Goal: Navigation & Orientation: Find specific page/section

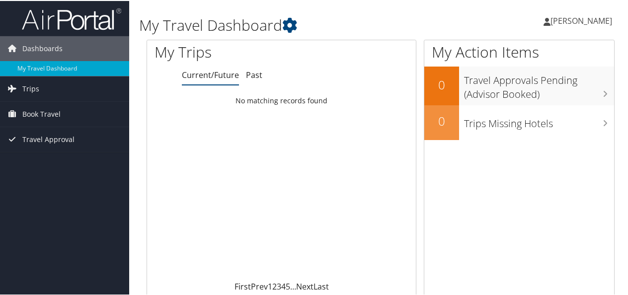
click at [552, 21] on span "[PERSON_NAME]" at bounding box center [582, 19] width 62 height 11
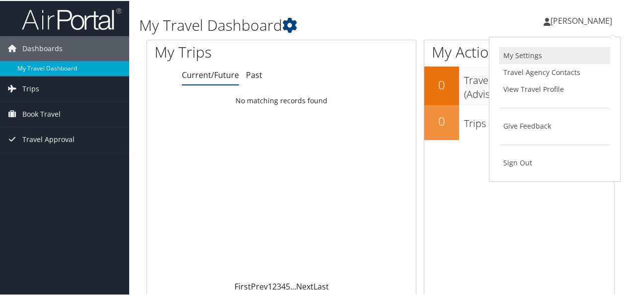
click at [527, 55] on link "My Settings" at bounding box center [554, 54] width 111 height 17
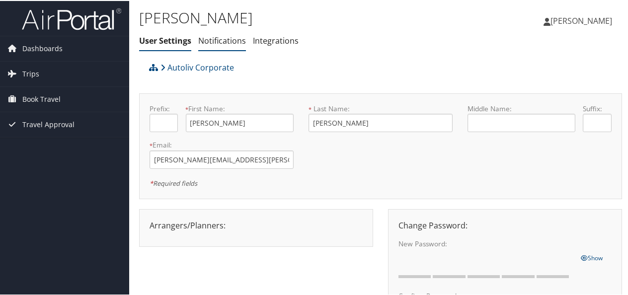
click at [220, 35] on link "Notifications" at bounding box center [222, 39] width 48 height 11
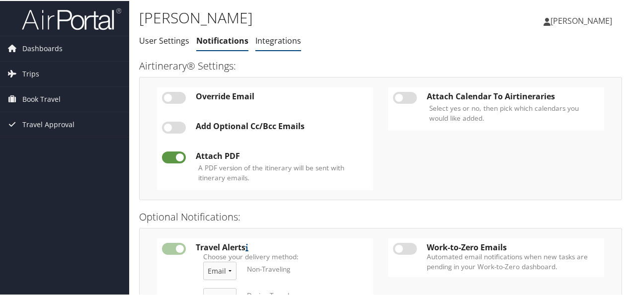
click at [283, 43] on link "Integrations" at bounding box center [278, 39] width 46 height 11
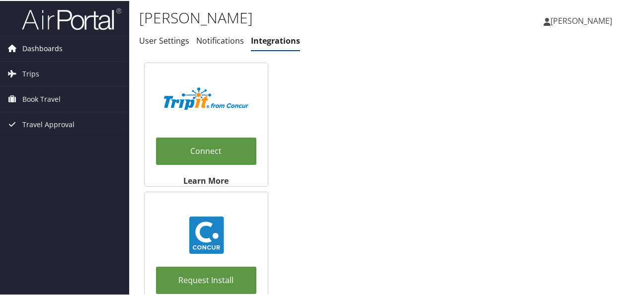
click at [45, 48] on span "Dashboards" at bounding box center [42, 47] width 40 height 25
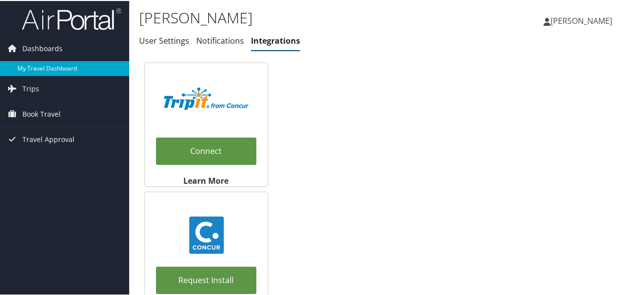
click at [81, 65] on link "My Travel Dashboard" at bounding box center [64, 67] width 129 height 15
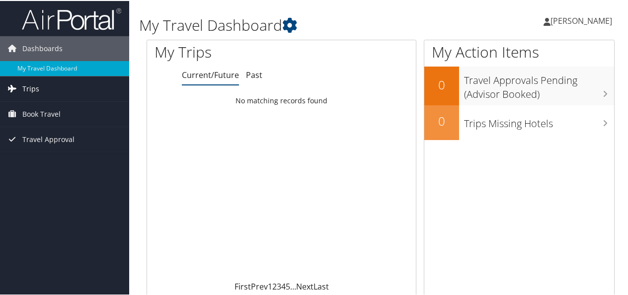
click at [44, 93] on link "Trips" at bounding box center [64, 88] width 129 height 25
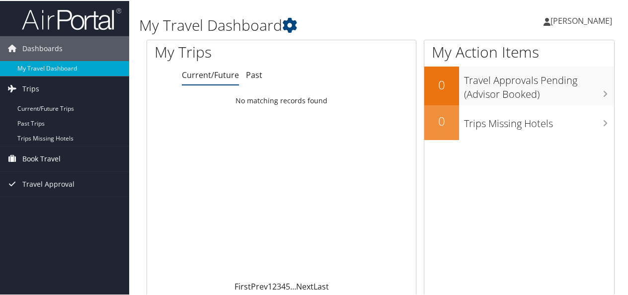
click at [57, 156] on span "Book Travel" at bounding box center [41, 158] width 38 height 25
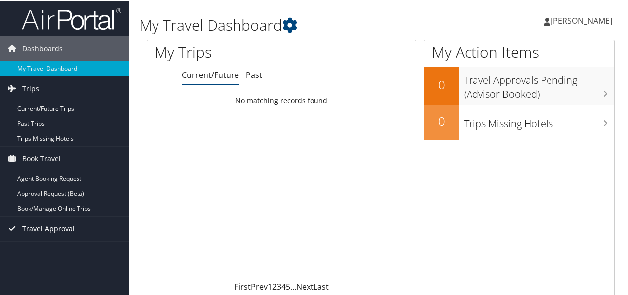
click at [57, 232] on span "Travel Approval" at bounding box center [48, 228] width 52 height 25
click at [71, 68] on link "My Travel Dashboard" at bounding box center [64, 67] width 129 height 15
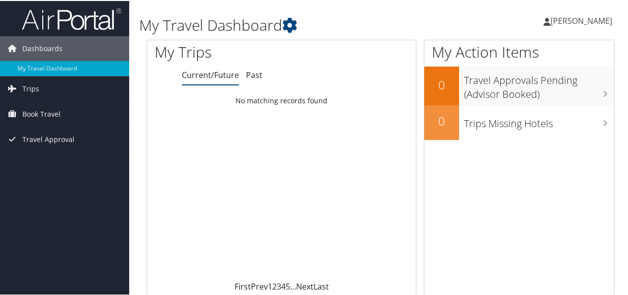
click at [551, 20] on span "[PERSON_NAME]" at bounding box center [582, 19] width 62 height 11
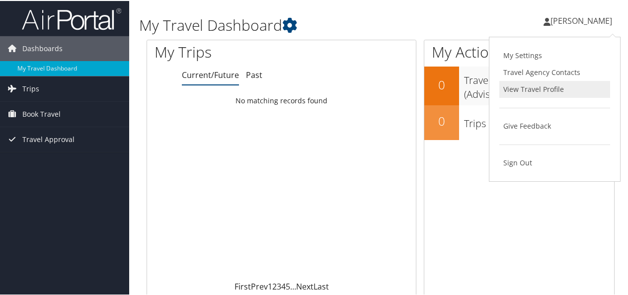
click at [539, 83] on link "View Travel Profile" at bounding box center [554, 88] width 111 height 17
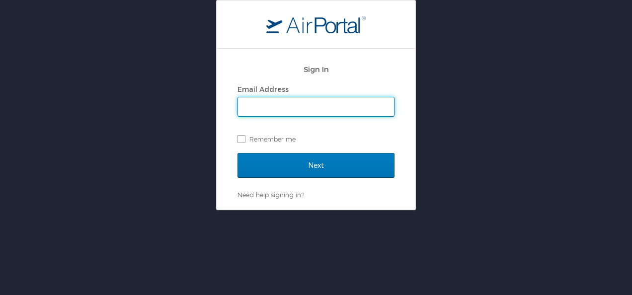
click at [282, 105] on input "Email Address" at bounding box center [316, 106] width 156 height 19
type input "[PERSON_NAME][EMAIL_ADDRESS][PERSON_NAME][DOMAIN_NAME]"
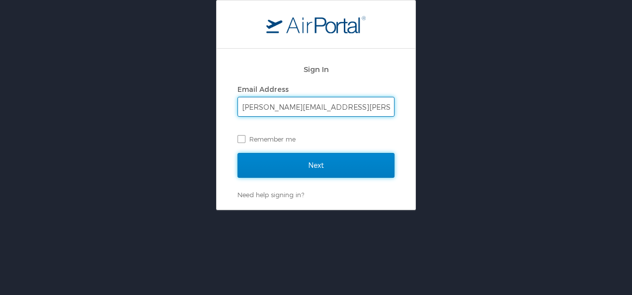
click at [304, 168] on input "Next" at bounding box center [316, 165] width 157 height 25
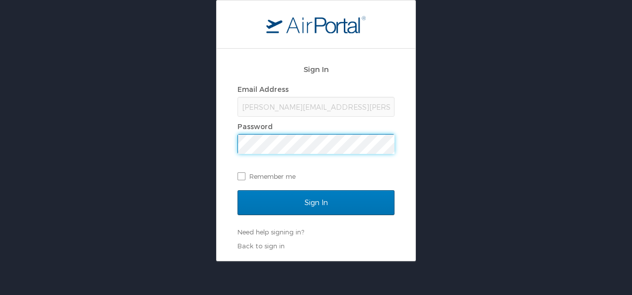
click at [238, 190] on input "Sign In" at bounding box center [316, 202] width 157 height 25
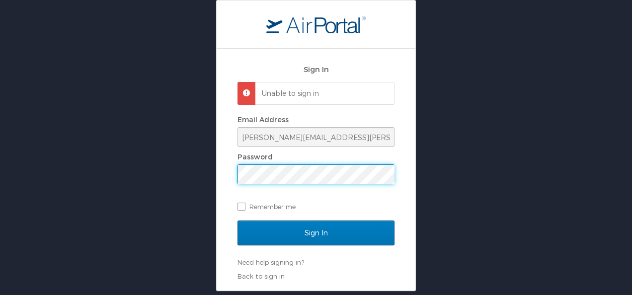
click at [236, 173] on div "Sign In Unable to sign in Email Address gildardo.viramontes@autoliv.com Passwor…" at bounding box center [316, 170] width 199 height 242
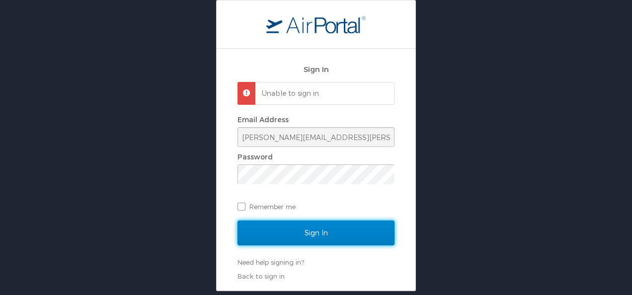
drag, startPoint x: 293, startPoint y: 221, endPoint x: 294, endPoint y: 228, distance: 6.5
click at [294, 222] on input "Sign In" at bounding box center [316, 233] width 157 height 25
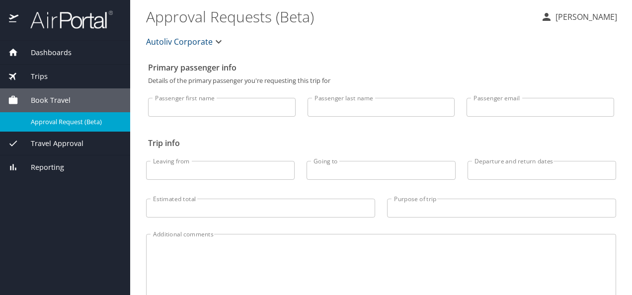
drag, startPoint x: 272, startPoint y: 112, endPoint x: 293, endPoint y: 111, distance: 20.9
click at [273, 112] on input "Passenger first name" at bounding box center [222, 107] width 148 height 19
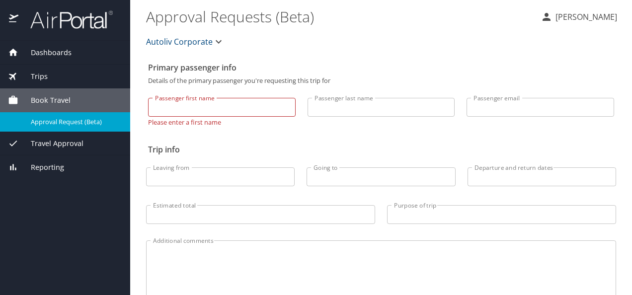
click at [379, 139] on div "Primary passenger info Details of the primary passenger you're requesting this …" at bounding box center [381, 210] width 470 height 304
click at [62, 97] on span "Book Travel" at bounding box center [44, 100] width 52 height 11
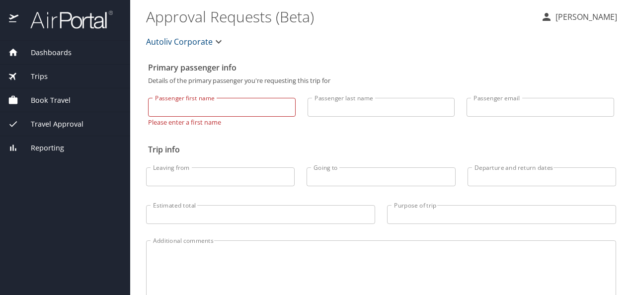
click at [65, 104] on span "Book Travel" at bounding box center [44, 100] width 52 height 11
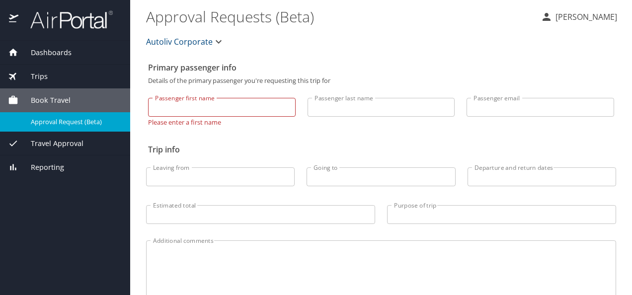
click at [66, 73] on div "Trips" at bounding box center [65, 76] width 114 height 11
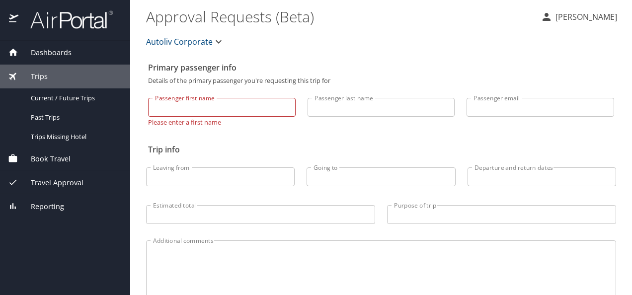
click at [71, 56] on div "Dashboards" at bounding box center [65, 52] width 114 height 11
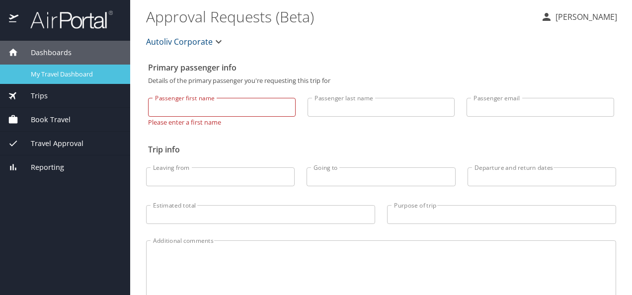
click at [81, 76] on span "My Travel Dashboard" at bounding box center [74, 74] width 87 height 9
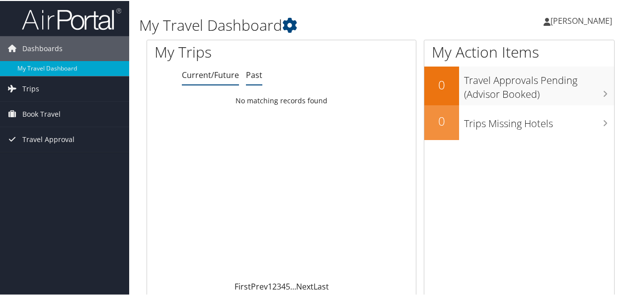
click at [253, 75] on link "Past" at bounding box center [254, 74] width 16 height 11
click at [217, 74] on link "Current/Future" at bounding box center [210, 74] width 57 height 11
click at [50, 106] on span "Book Travel" at bounding box center [41, 113] width 38 height 25
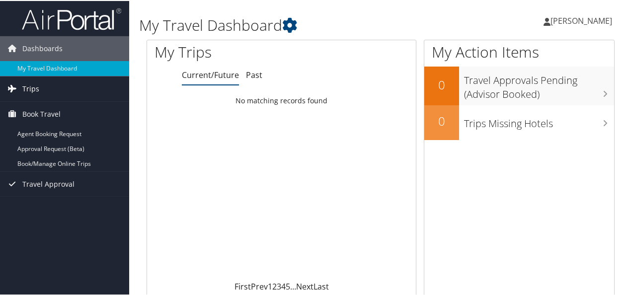
click at [51, 86] on link "Trips" at bounding box center [64, 88] width 129 height 25
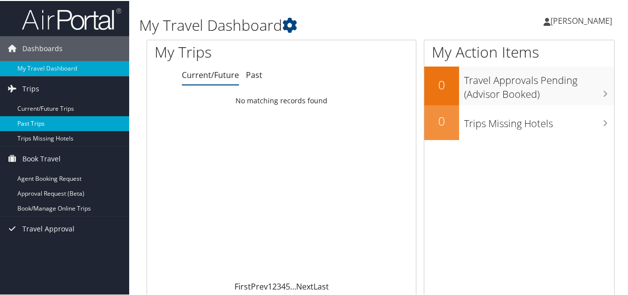
click at [57, 123] on link "Past Trips" at bounding box center [64, 122] width 129 height 15
